Goal: Information Seeking & Learning: Check status

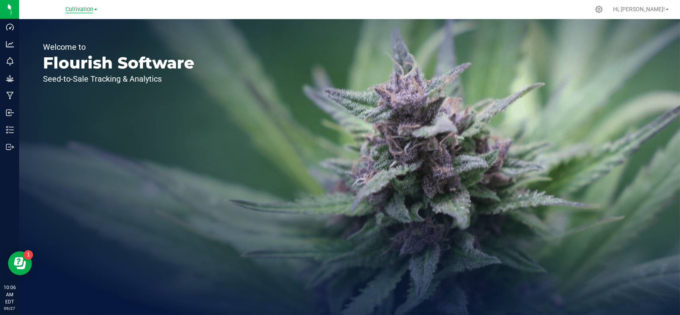
click at [84, 10] on span "Cultivation" at bounding box center [79, 9] width 28 height 7
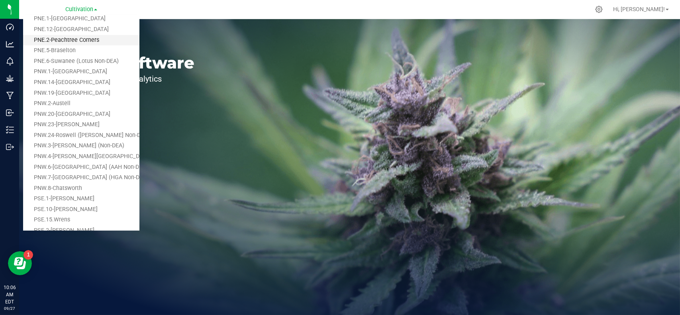
scroll to position [88, 0]
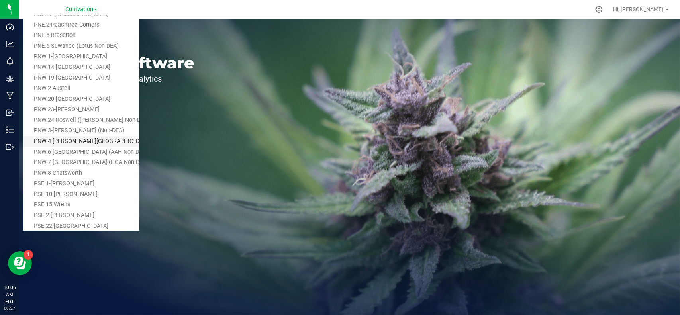
click at [90, 141] on link "PNW.4-[PERSON_NAME][GEOGRAPHIC_DATA] (AAH Non-DEA)" at bounding box center [81, 141] width 116 height 11
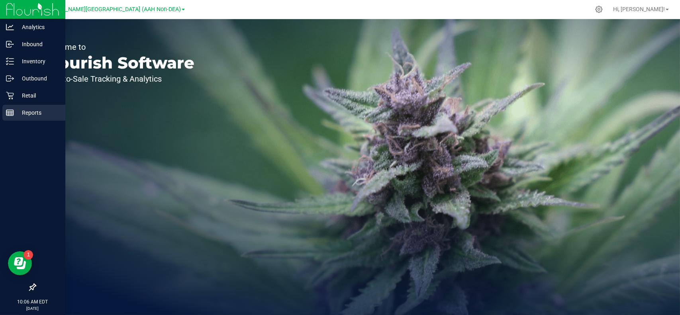
click at [16, 113] on p "Reports" at bounding box center [38, 113] width 48 height 10
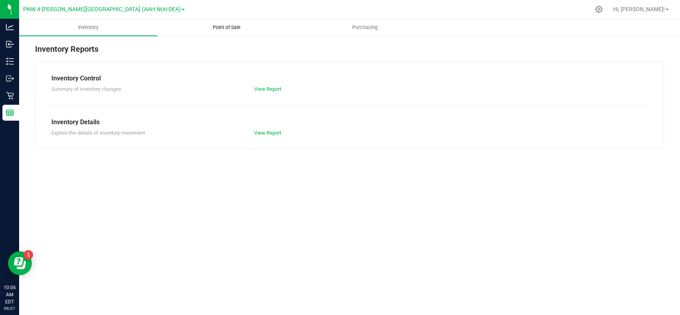
click at [231, 25] on span "Point of Sale" at bounding box center [226, 27] width 49 height 7
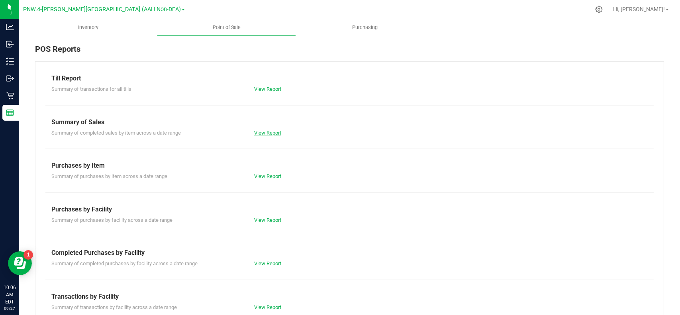
click at [276, 134] on link "View Report" at bounding box center [267, 133] width 27 height 6
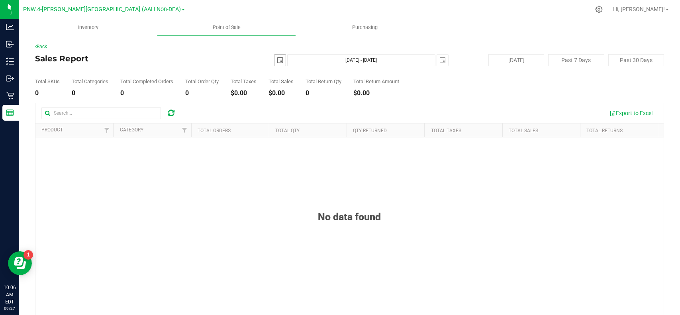
click at [279, 60] on span "select" at bounding box center [280, 60] width 6 height 6
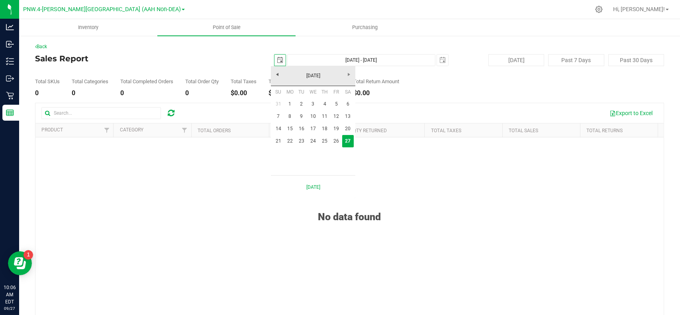
scroll to position [0, 20]
click at [337, 141] on link "26" at bounding box center [337, 141] width 12 height 12
type input "[DATE]"
type input "[DATE] - [DATE]"
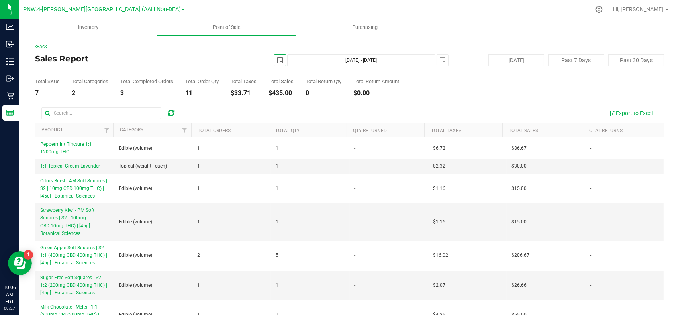
click at [43, 49] on link "Back" at bounding box center [41, 47] width 12 height 6
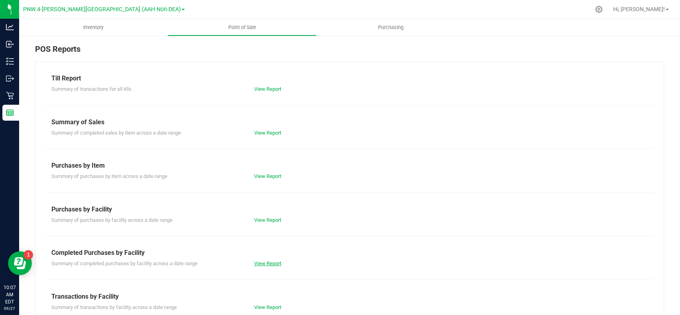
click at [265, 264] on link "View Report" at bounding box center [267, 264] width 27 height 6
